Goal: Task Accomplishment & Management: Use online tool/utility

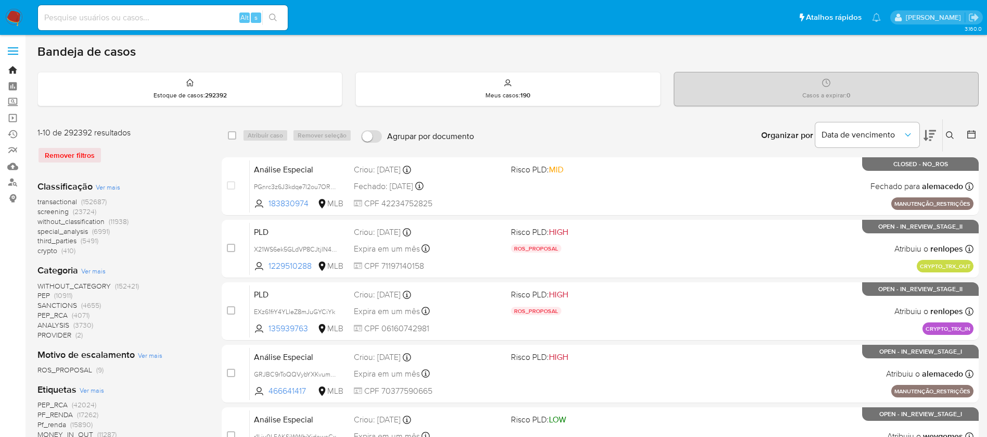
click at [13, 72] on link "Bandeja" at bounding box center [62, 70] width 124 height 16
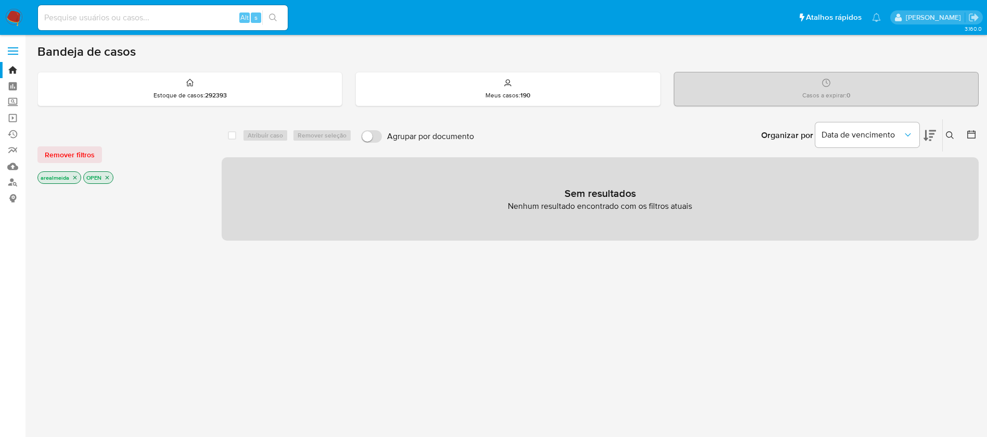
click at [76, 179] on icon "close-filter" at bounding box center [75, 178] width 4 height 4
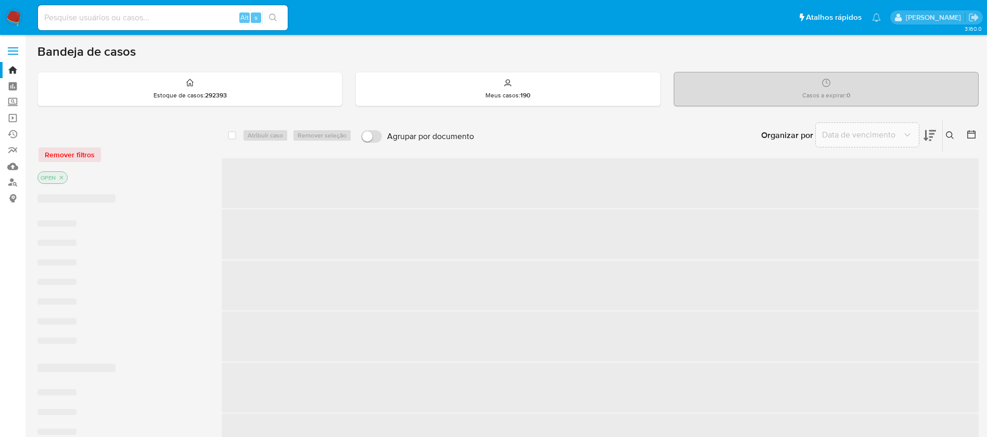
click at [76, 179] on div "OPEN" at bounding box center [120, 178] width 167 height 15
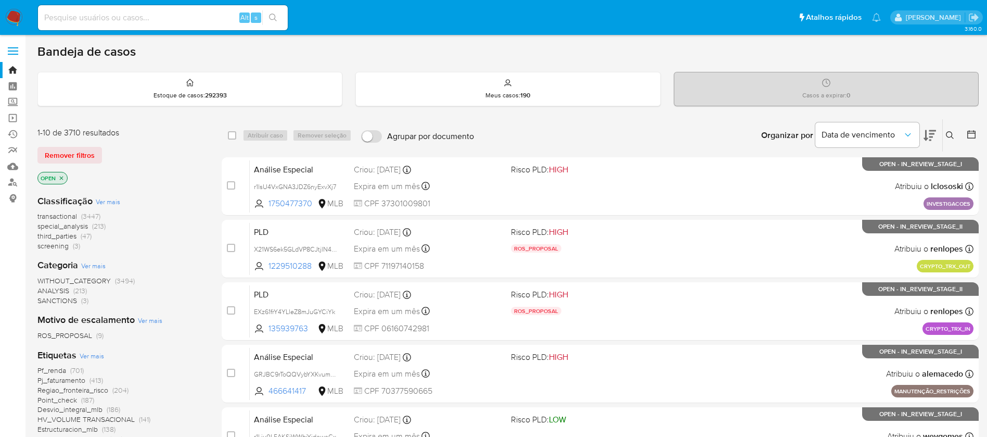
click at [62, 178] on icon "close-filter" at bounding box center [61, 178] width 6 height 6
